Goal: Task Accomplishment & Management: Use online tool/utility

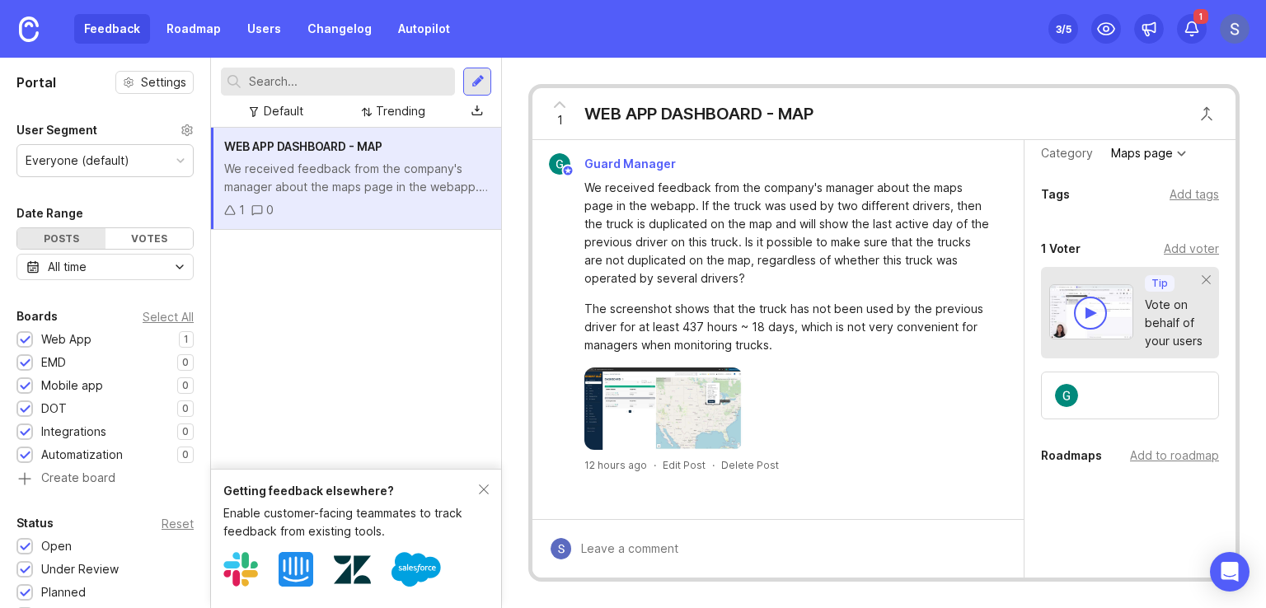
scroll to position [153, 0]
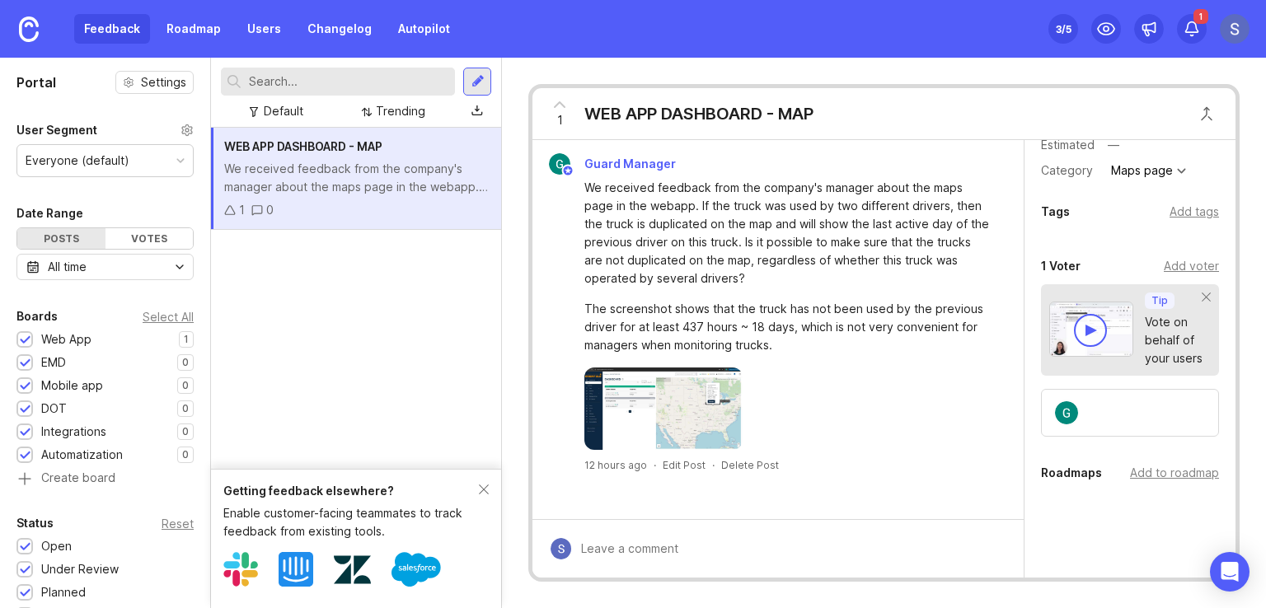
click at [688, 419] on img at bounding box center [662, 409] width 157 height 82
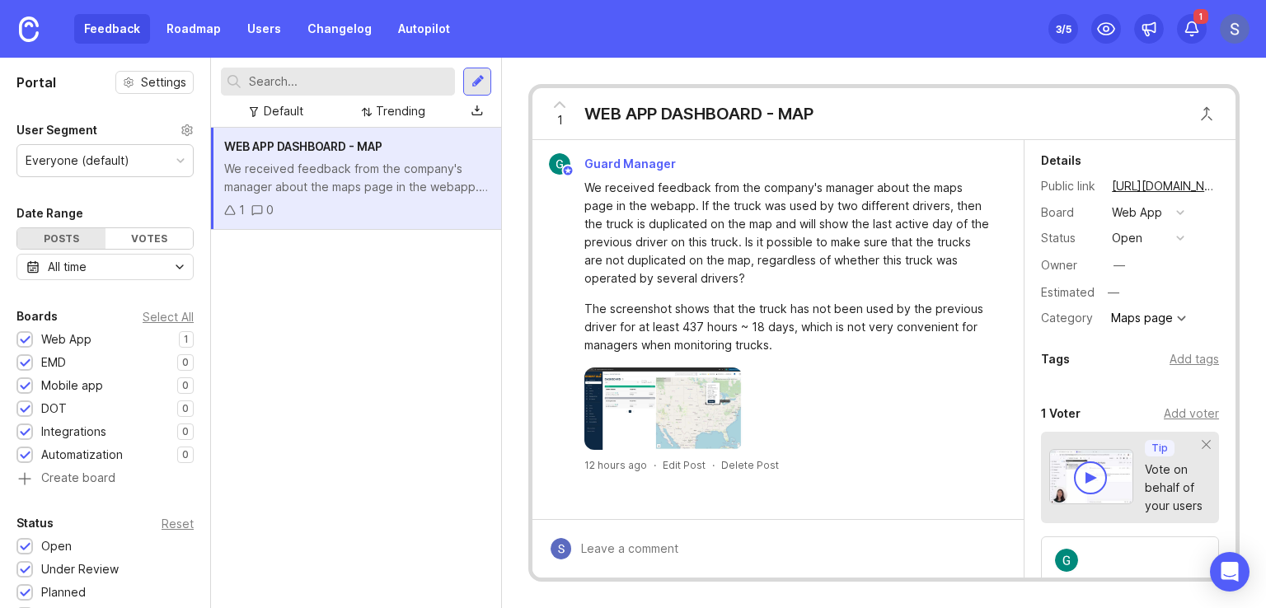
scroll to position [0, 0]
click at [1225, 570] on icon "Open Intercom Messenger" at bounding box center [1229, 571] width 19 height 21
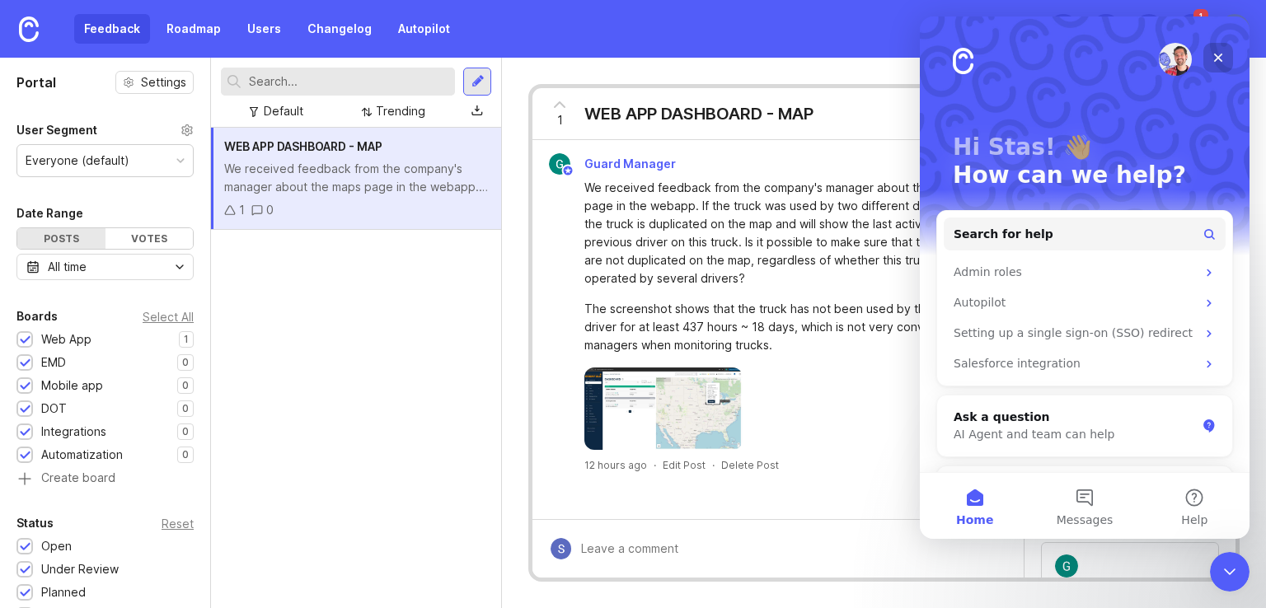
click at [1222, 62] on icon "Close" at bounding box center [1218, 57] width 13 height 13
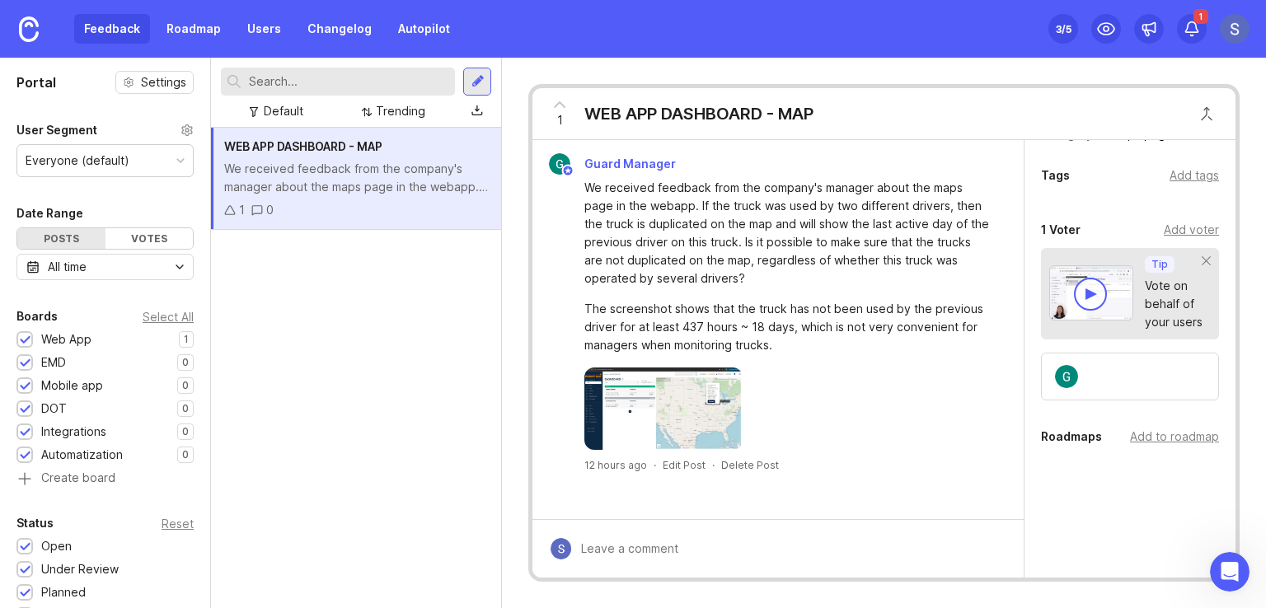
scroll to position [195, 0]
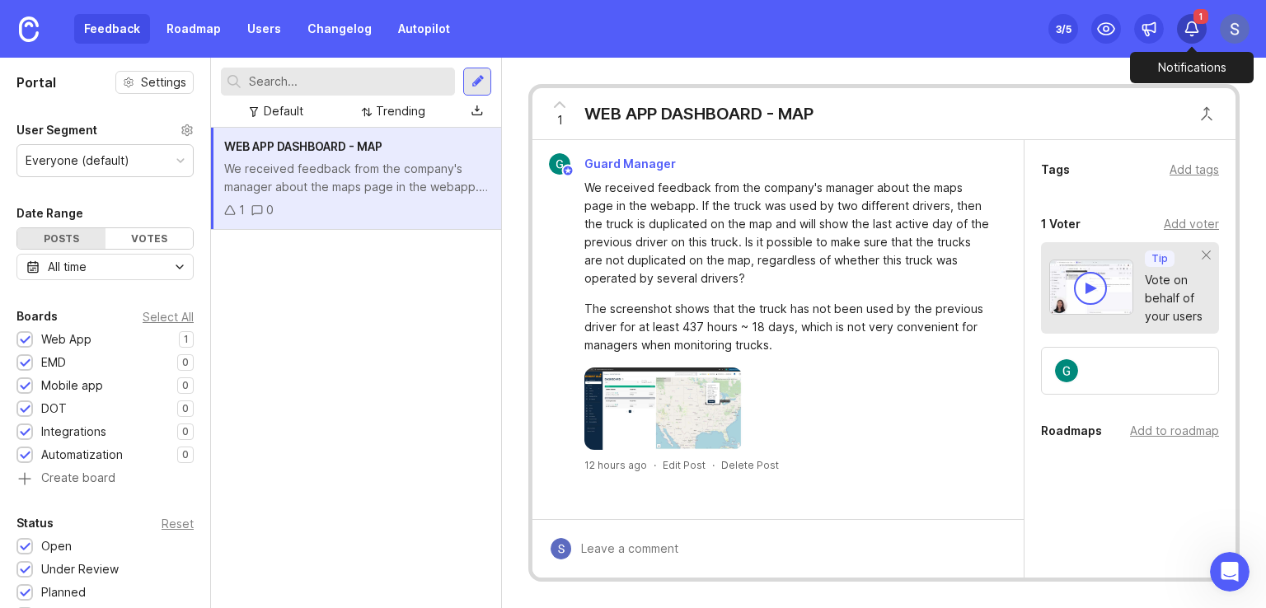
click at [1194, 31] on icon at bounding box center [1192, 27] width 12 height 11
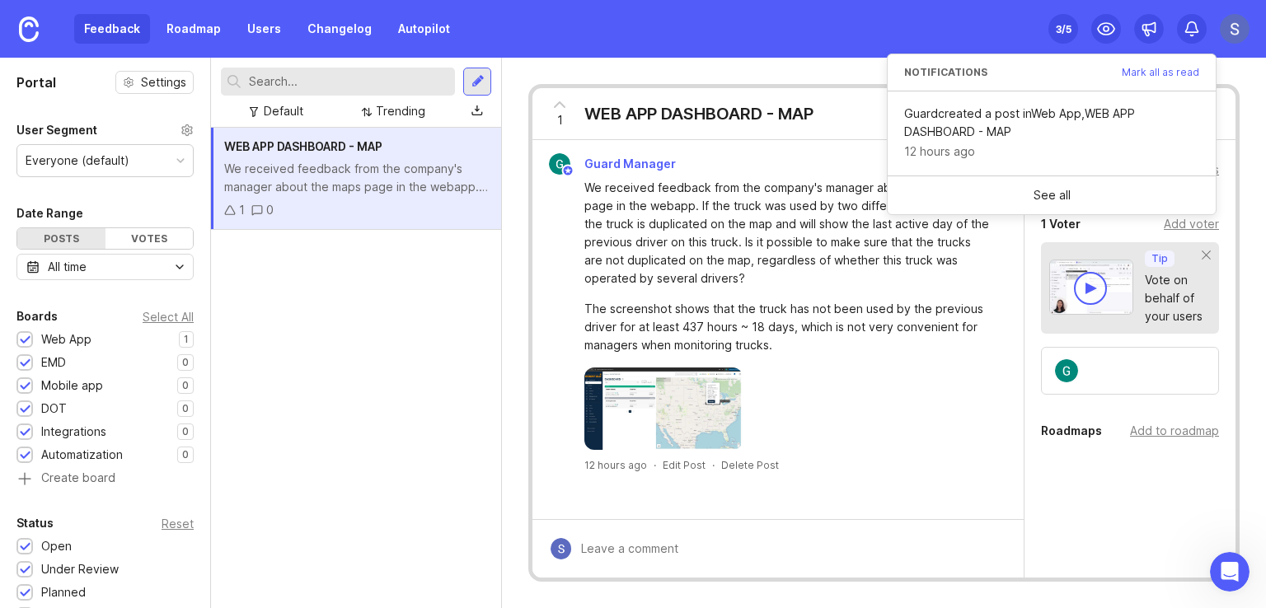
click at [888, 438] on div at bounding box center [787, 409] width 406 height 82
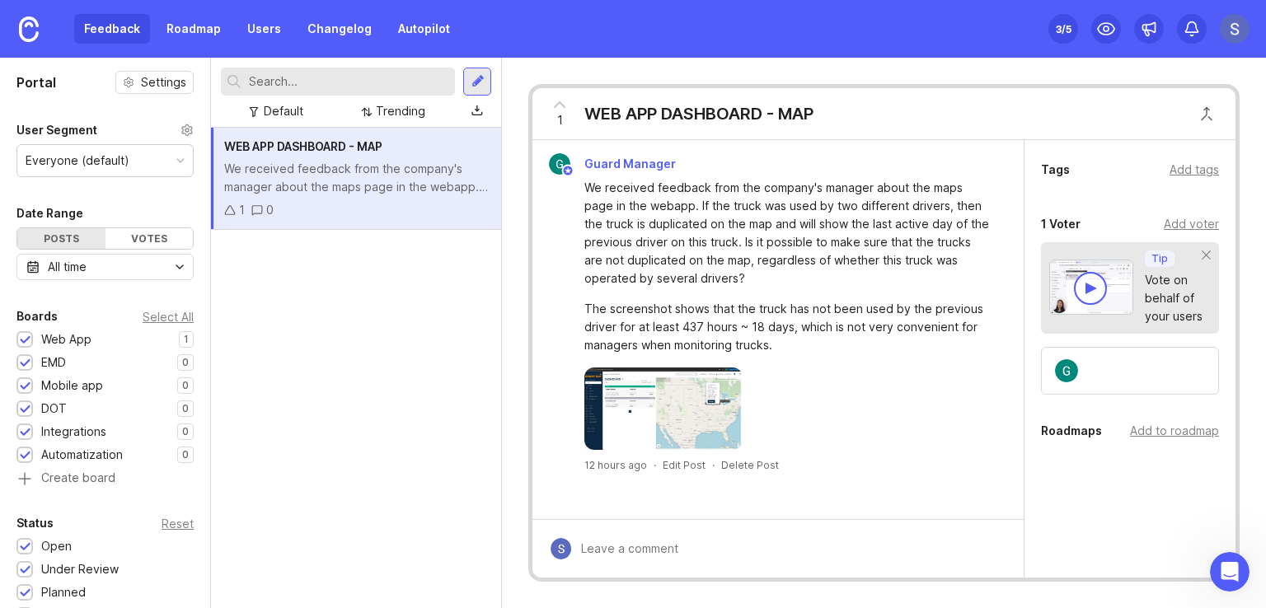
scroll to position [0, 0]
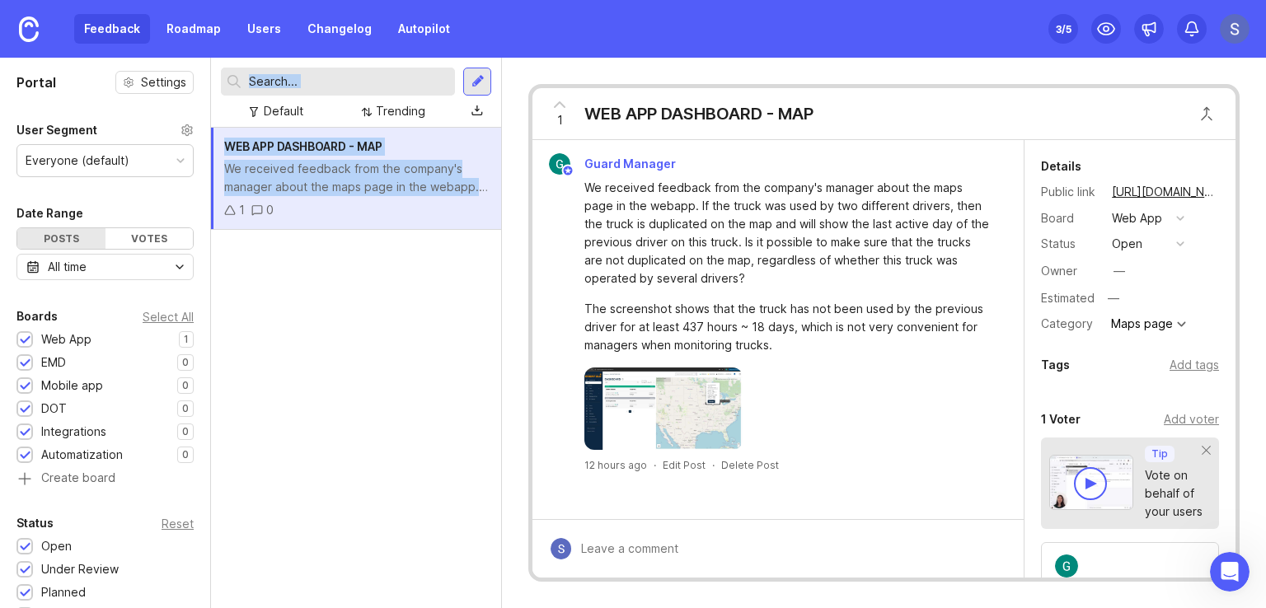
drag, startPoint x: 204, startPoint y: 238, endPoint x: 225, endPoint y: 382, distance: 145.7
click at [213, 371] on div "Portal Settings User Segment Everyone (default) Date Range Posts Votes All time…" at bounding box center [633, 333] width 1266 height 551
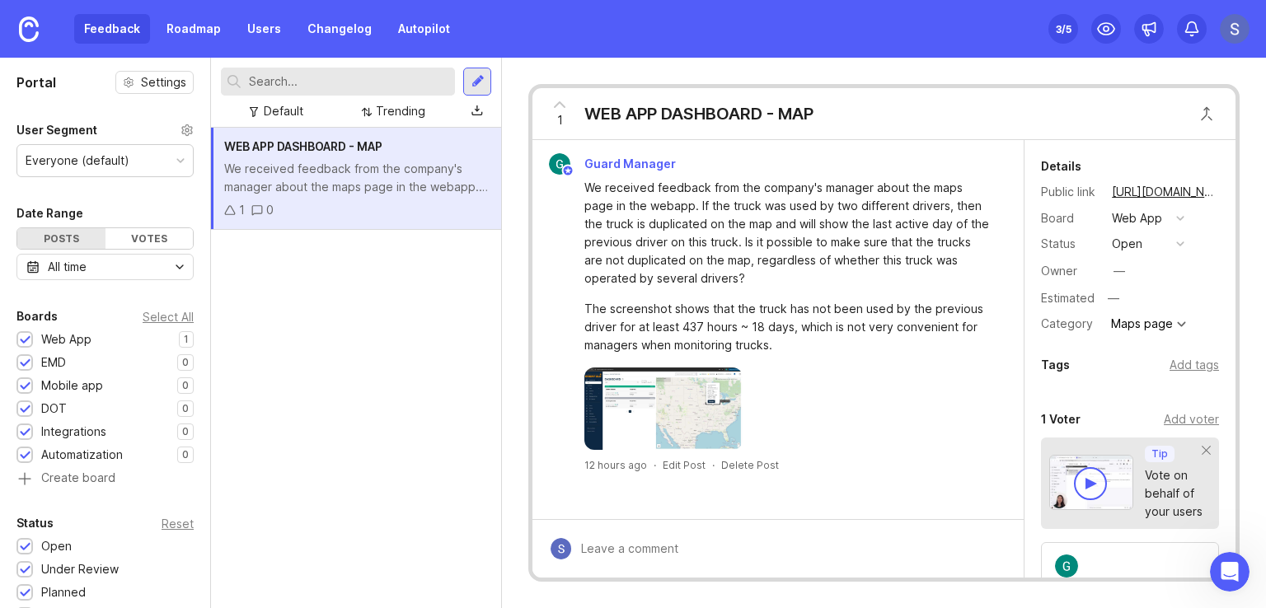
click at [362, 407] on div "WEB APP DASHBOARD - MAP We received feedback from the company's manager about t…" at bounding box center [356, 368] width 290 height 481
click at [1167, 245] on button "open" at bounding box center [1148, 243] width 82 height 21
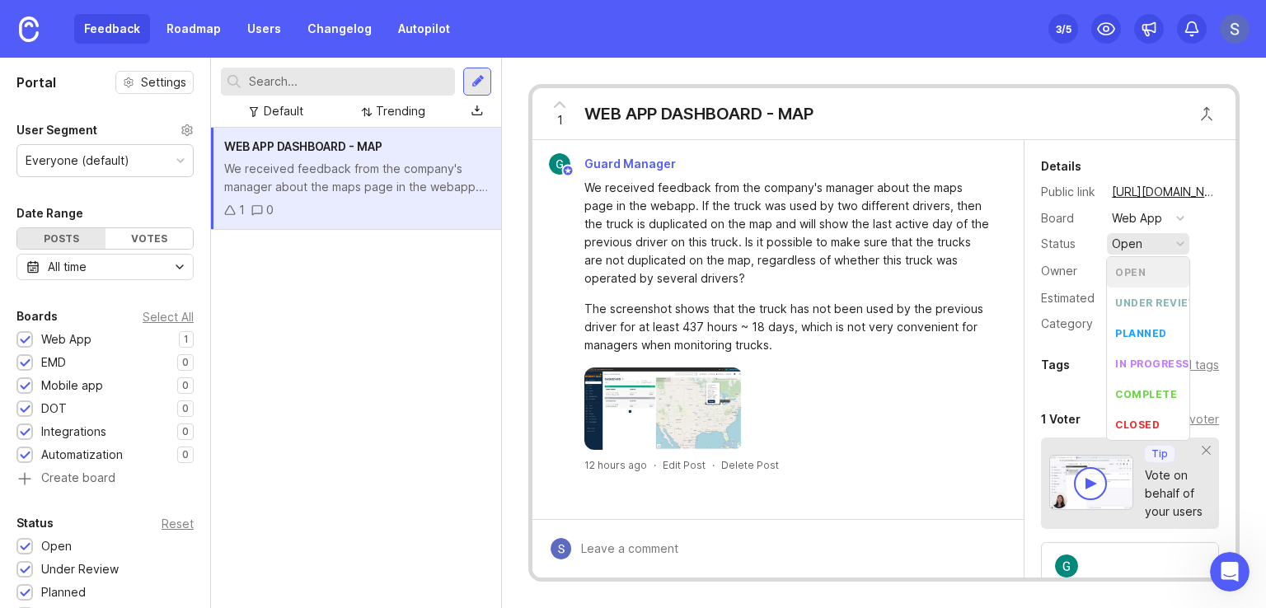
click at [1167, 245] on button "open" at bounding box center [1148, 243] width 82 height 21
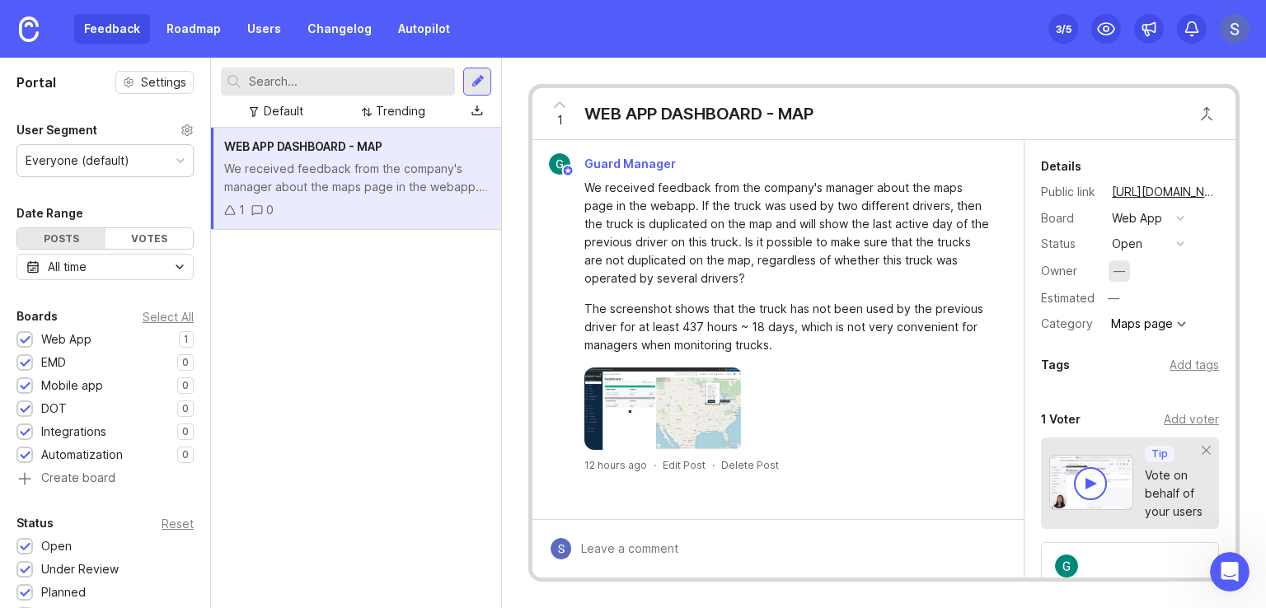
click at [1122, 274] on div "—" at bounding box center [1120, 271] width 12 height 18
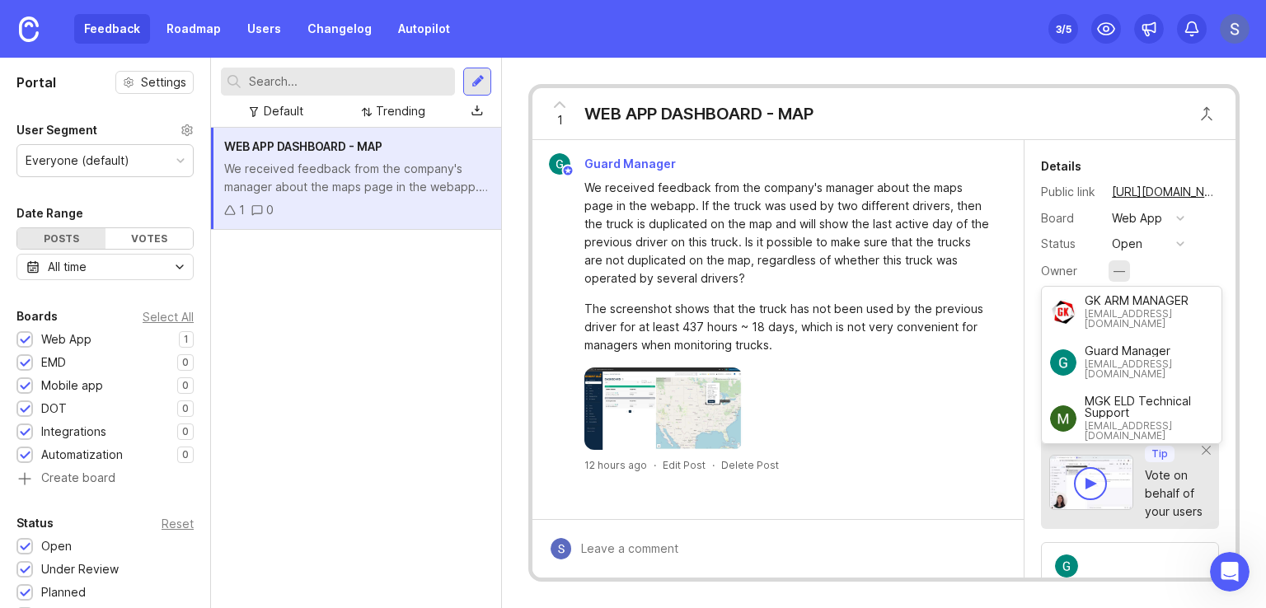
click at [1122, 274] on div "—" at bounding box center [1120, 271] width 12 height 18
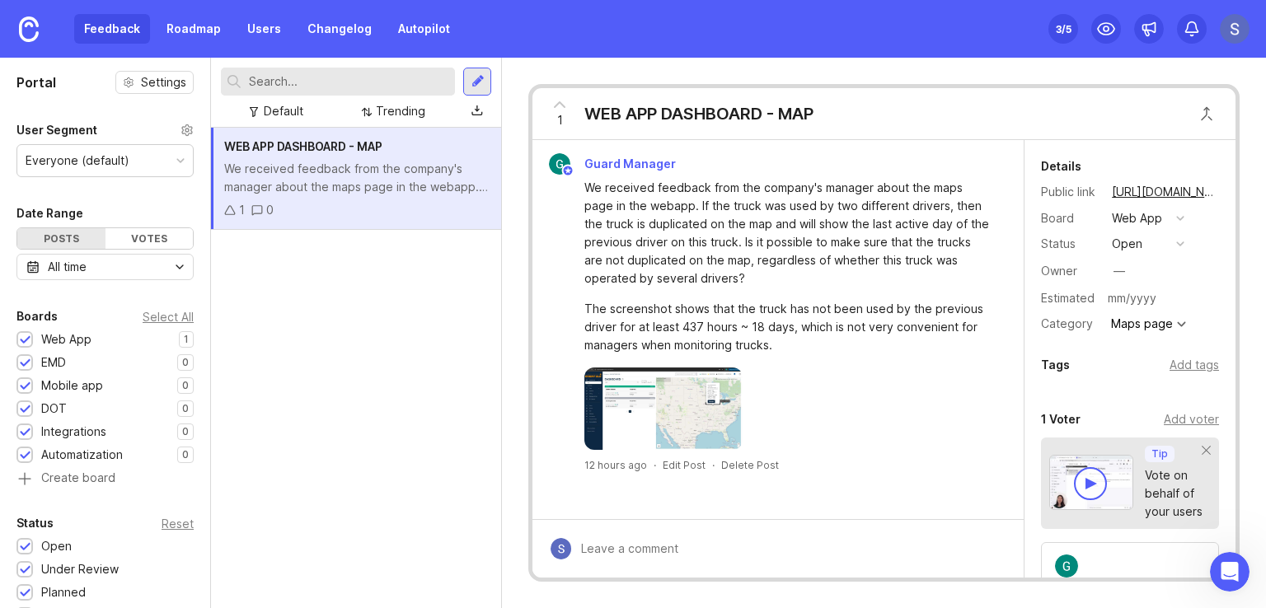
click at [355, 446] on div "WEB APP DASHBOARD - MAP We received feedback from the company's manager about t…" at bounding box center [356, 368] width 290 height 481
click at [716, 412] on img at bounding box center [662, 409] width 157 height 82
